Goal: Task Accomplishment & Management: Manage account settings

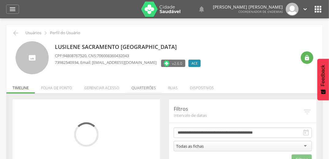
click at [137, 88] on li "Quarteirões" at bounding box center [143, 86] width 37 height 14
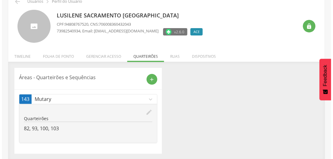
scroll to position [32, 0]
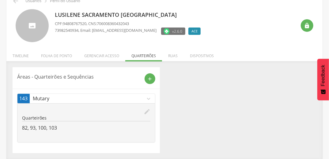
click at [149, 109] on icon "edit" at bounding box center [147, 112] width 7 height 7
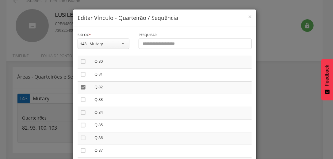
scroll to position [1055, 0]
click at [81, 66] on icon "" at bounding box center [83, 63] width 6 height 6
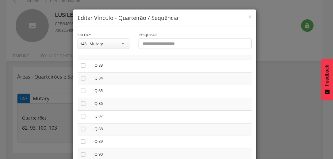
scroll to position [1178, 0]
click at [80, 83] on icon "" at bounding box center [83, 80] width 6 height 6
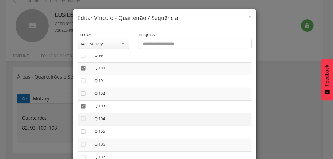
scroll to position [1325, 0]
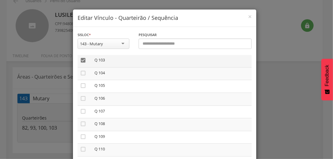
click at [82, 63] on icon "" at bounding box center [83, 60] width 6 height 6
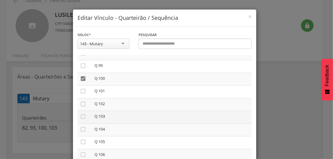
scroll to position [1276, 0]
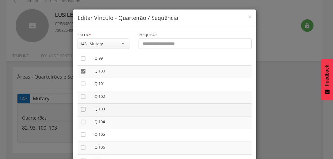
click at [80, 113] on icon "" at bounding box center [83, 109] width 6 height 6
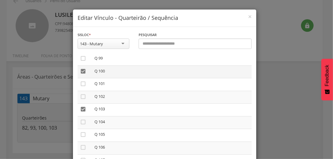
click at [82, 75] on icon "" at bounding box center [83, 71] width 6 height 6
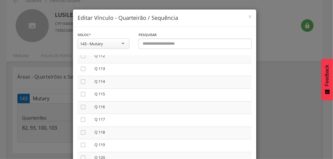
scroll to position [1447, 0]
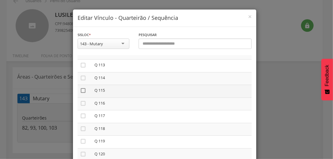
click at [82, 94] on icon "" at bounding box center [83, 91] width 6 height 6
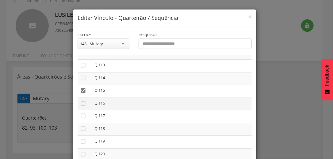
click at [78, 110] on td "" at bounding box center [85, 104] width 14 height 13
click at [80, 107] on icon "" at bounding box center [83, 104] width 6 height 6
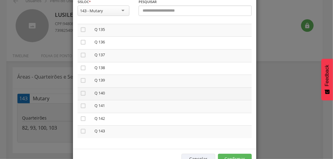
scroll to position [52, 0]
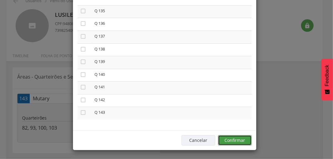
click at [234, 139] on button "Confirmar" at bounding box center [235, 141] width 34 height 10
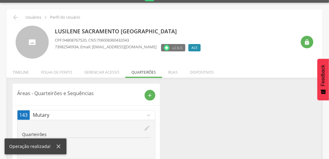
scroll to position [0, 0]
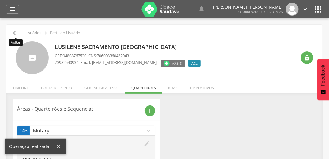
click at [15, 32] on icon "" at bounding box center [15, 32] width 7 height 7
